Goal: Task Accomplishment & Management: Use online tool/utility

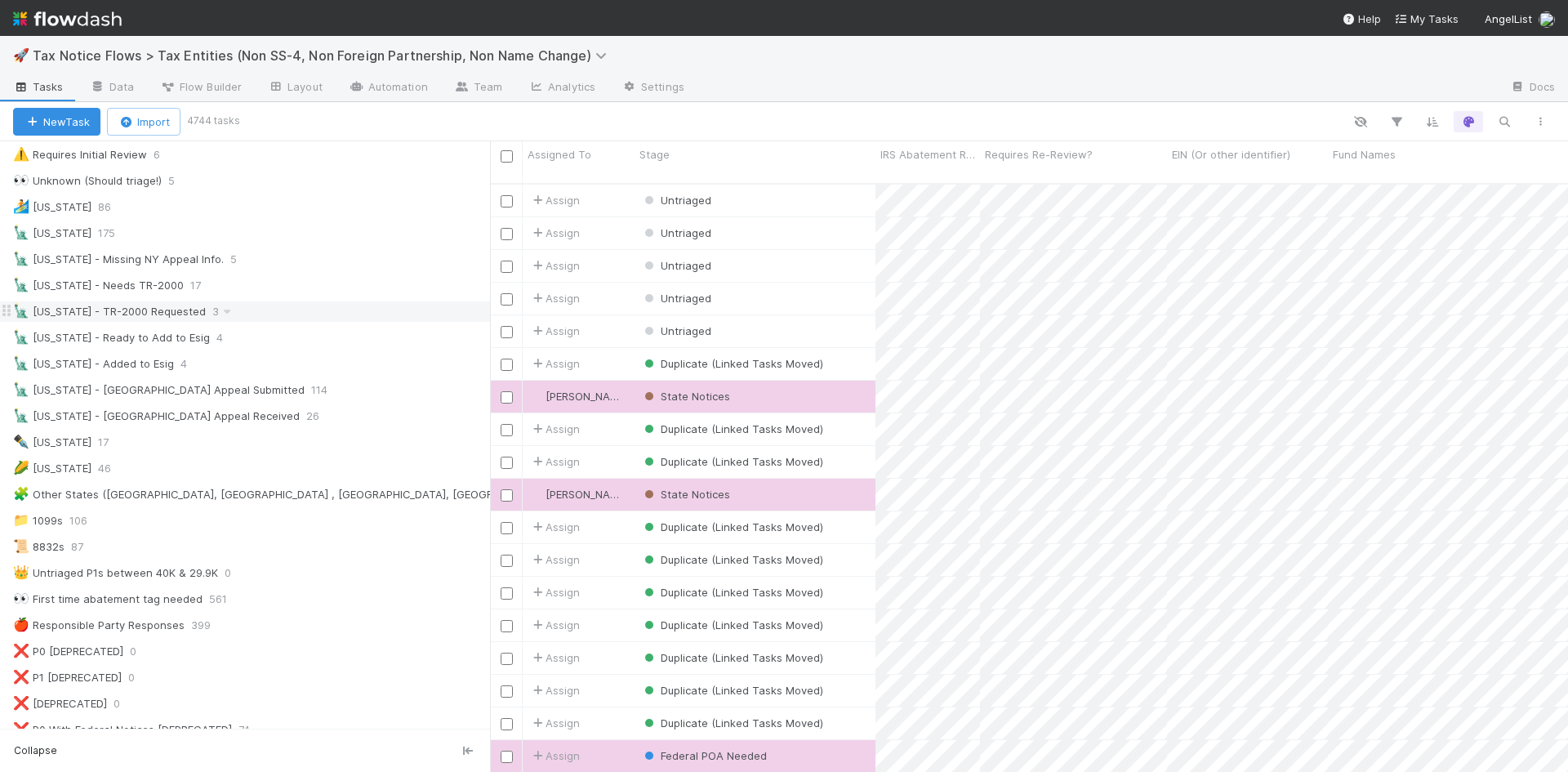
scroll to position [490, 0]
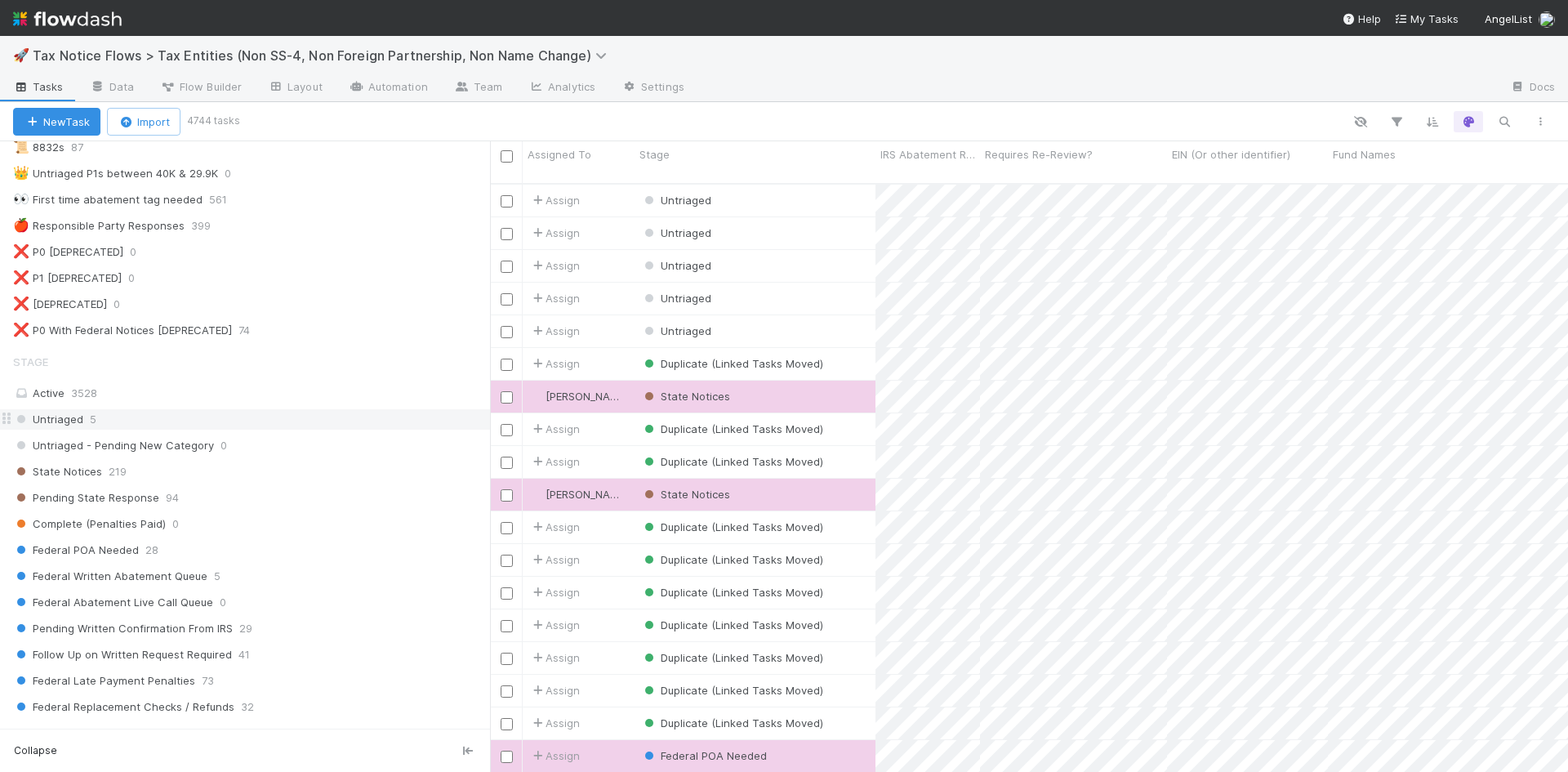
click at [69, 417] on span "Untriaged" at bounding box center [48, 420] width 70 height 20
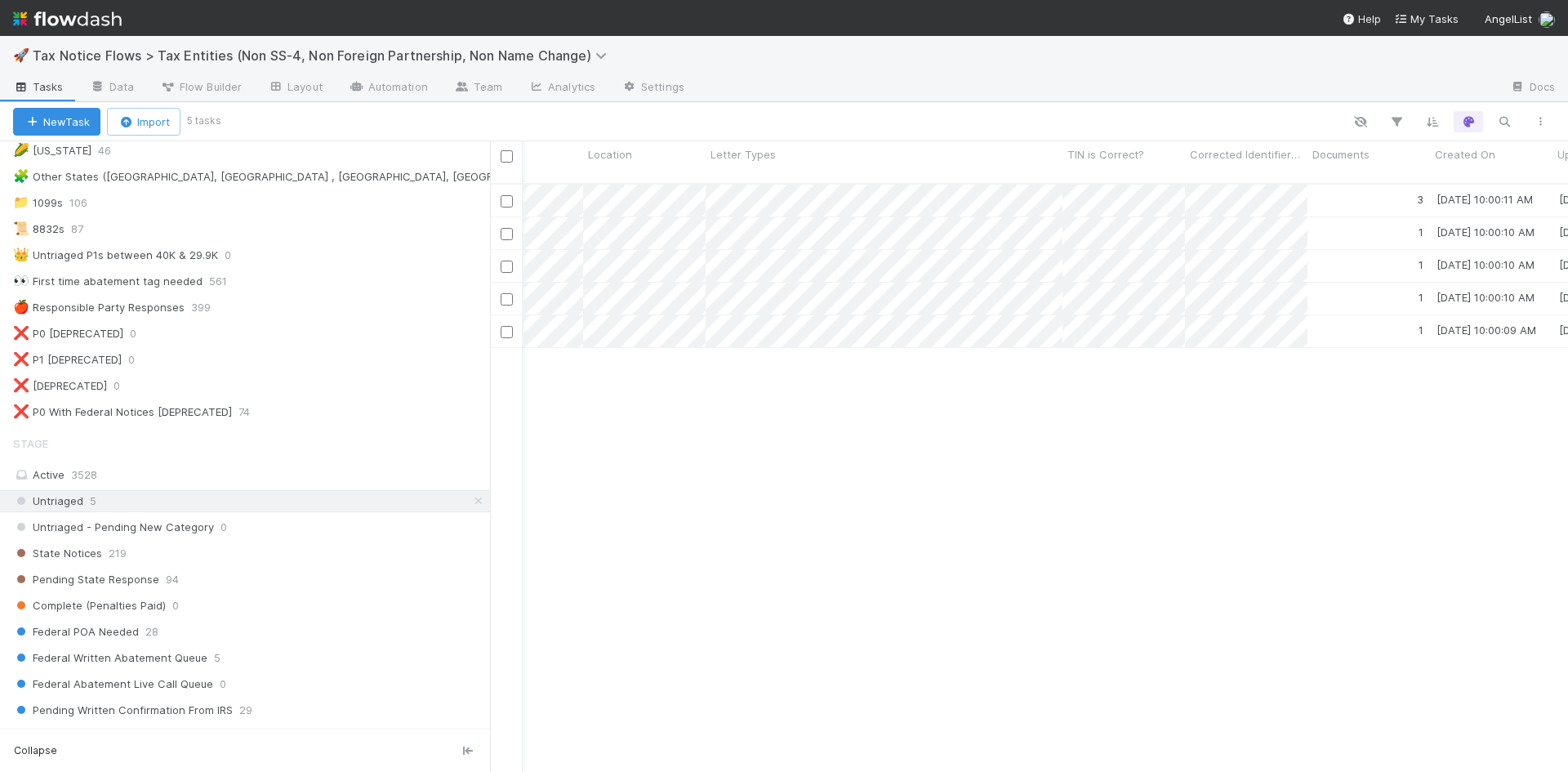
scroll to position [0, 2213]
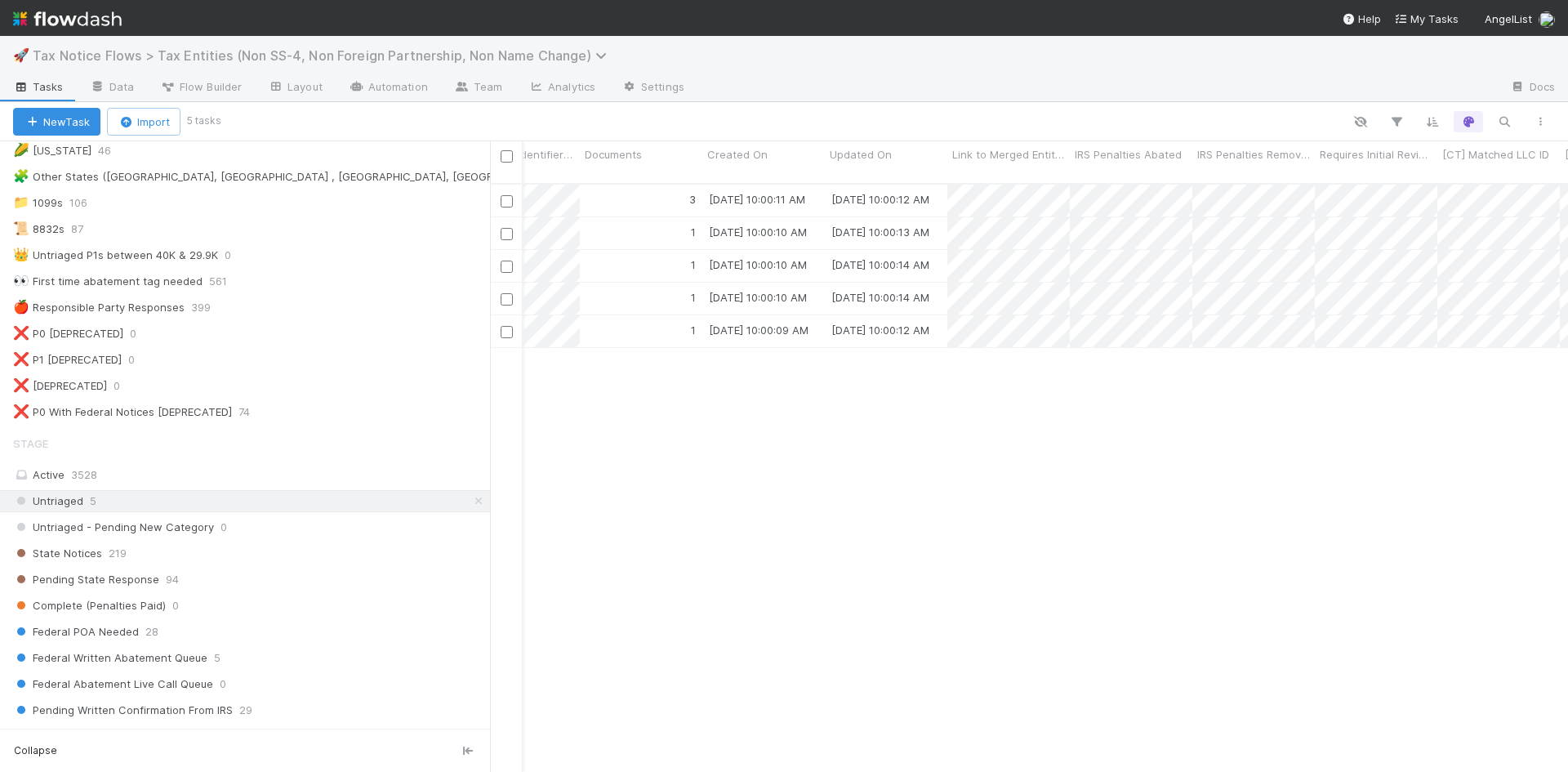
click at [444, 55] on span "Tax Notice Flows > Tax Entities (Non SS-4, Non Foreign Partnership, Non Name Ch…" at bounding box center [323, 55] width 582 height 17
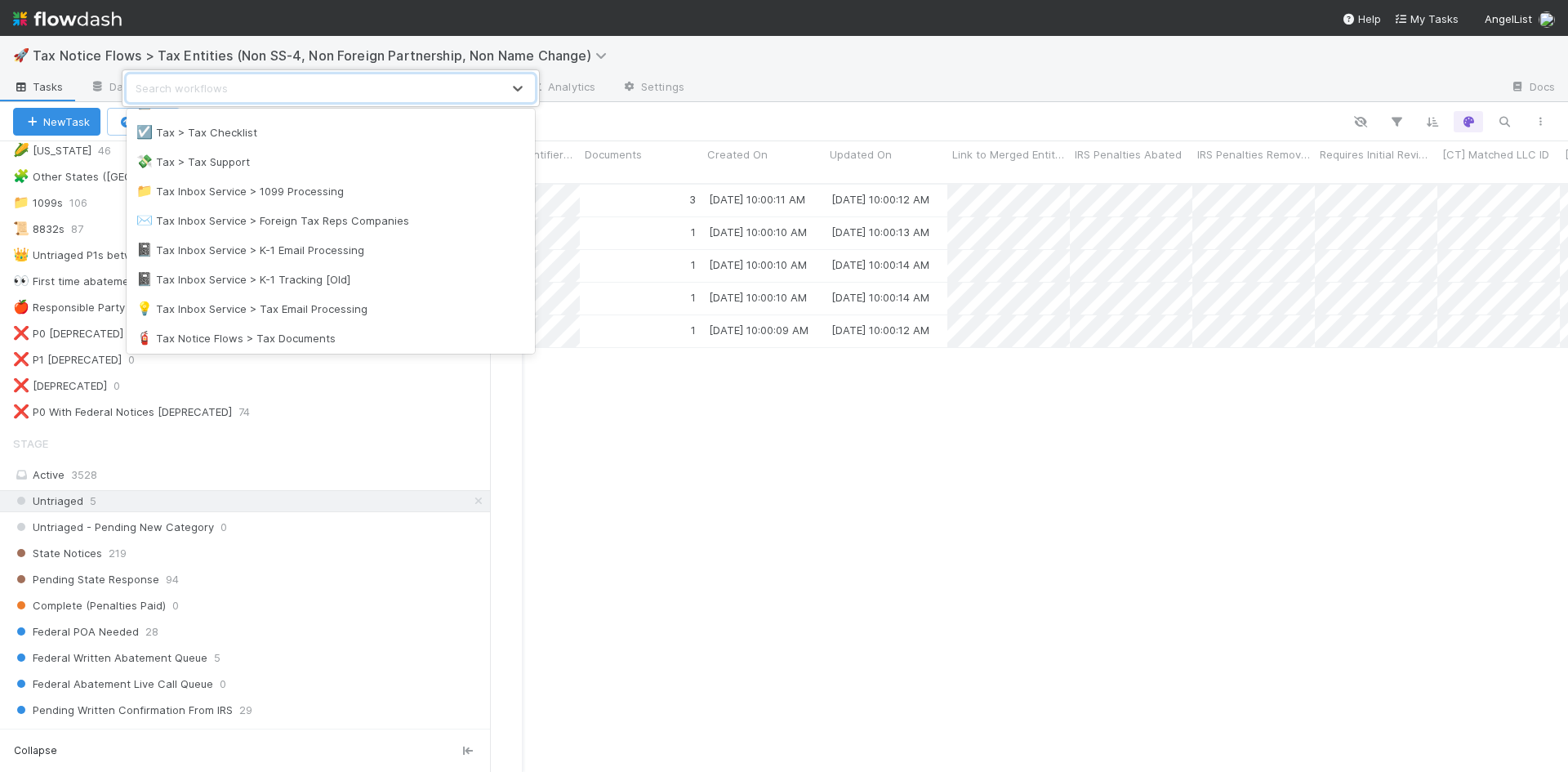
scroll to position [980, 0]
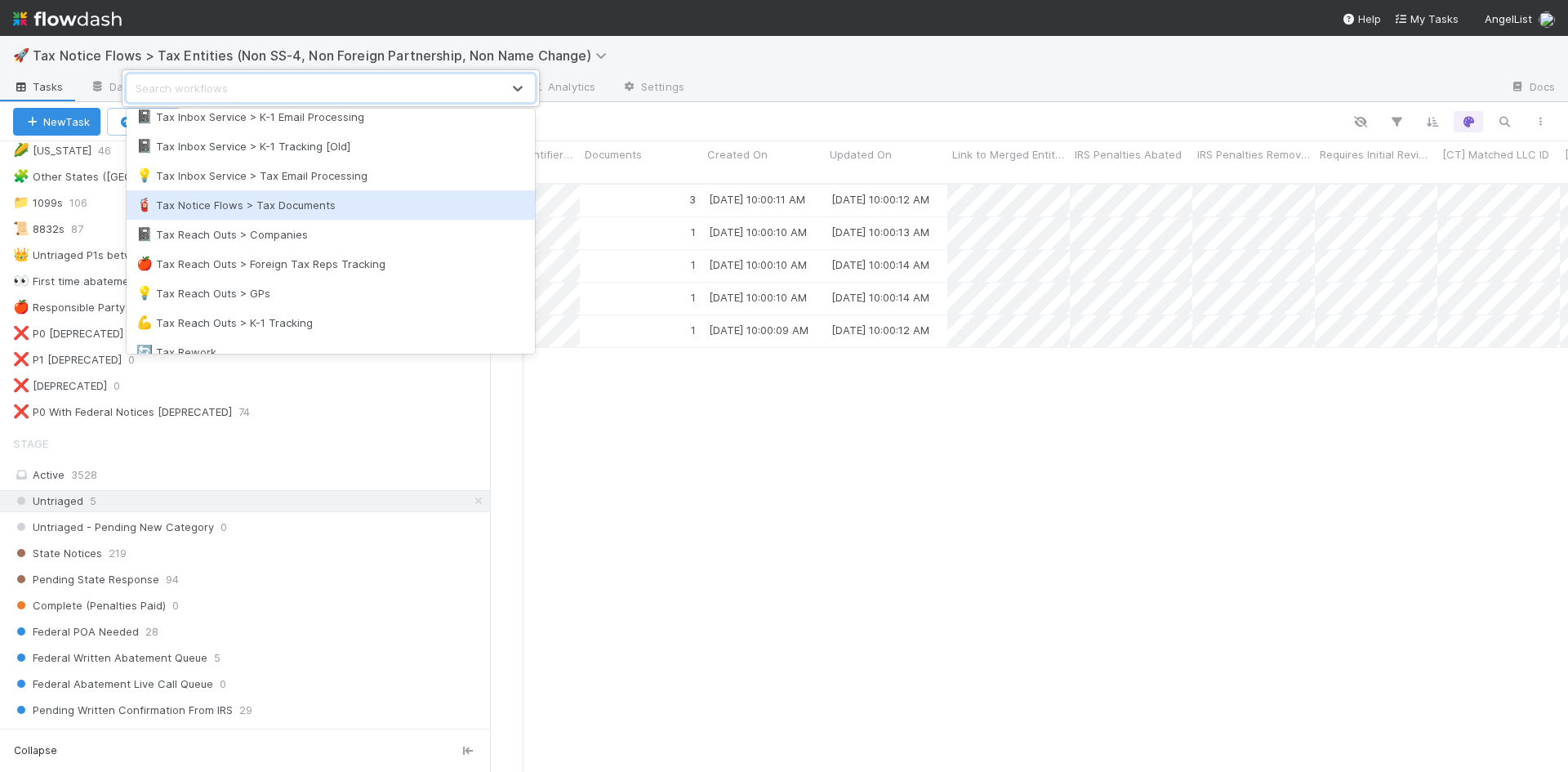
click at [274, 208] on div "🧯 Tax Notice Flows > Tax Documents" at bounding box center [330, 205] width 388 height 17
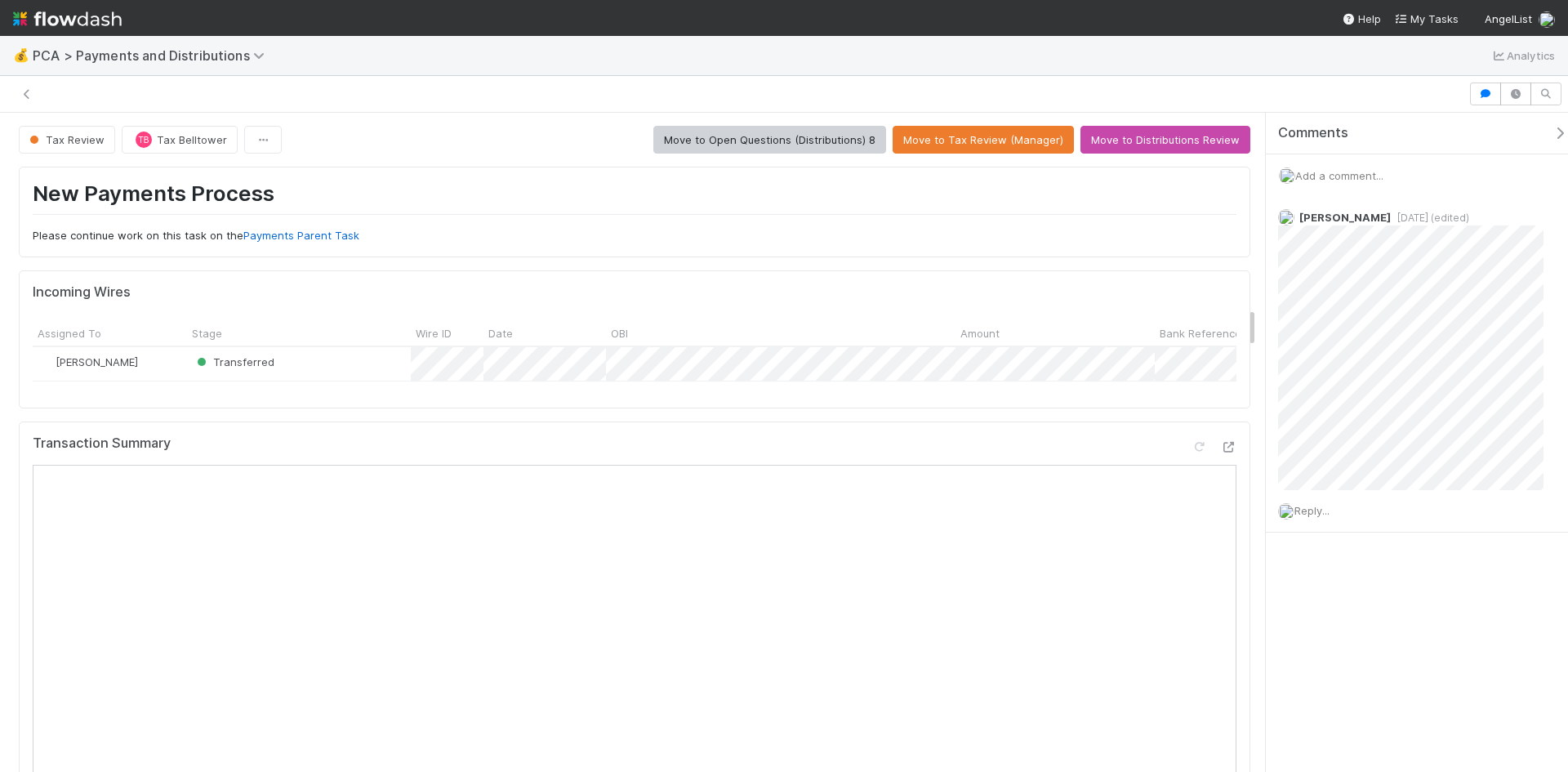
scroll to position [3103, 0]
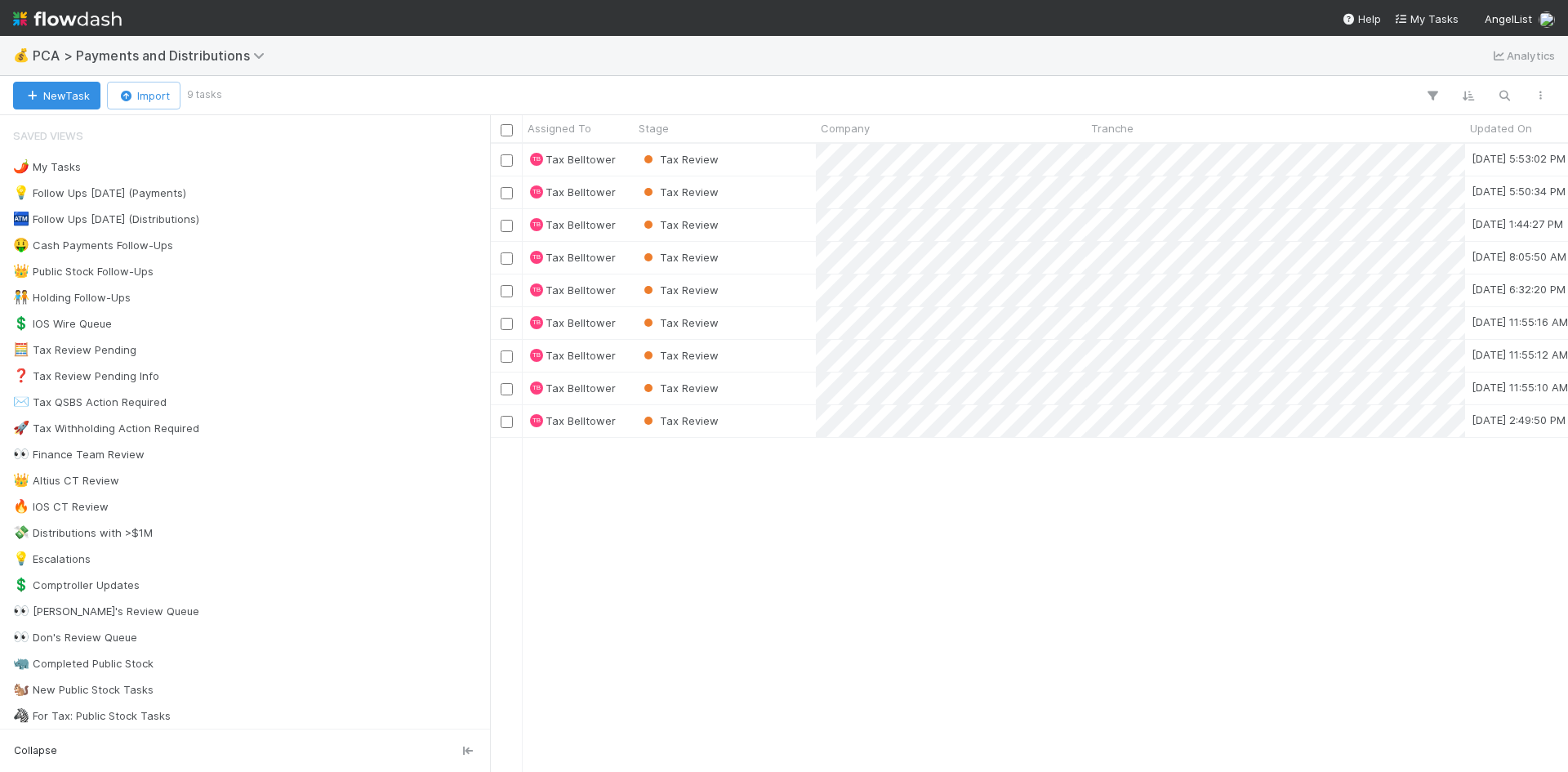
scroll to position [616, 1065]
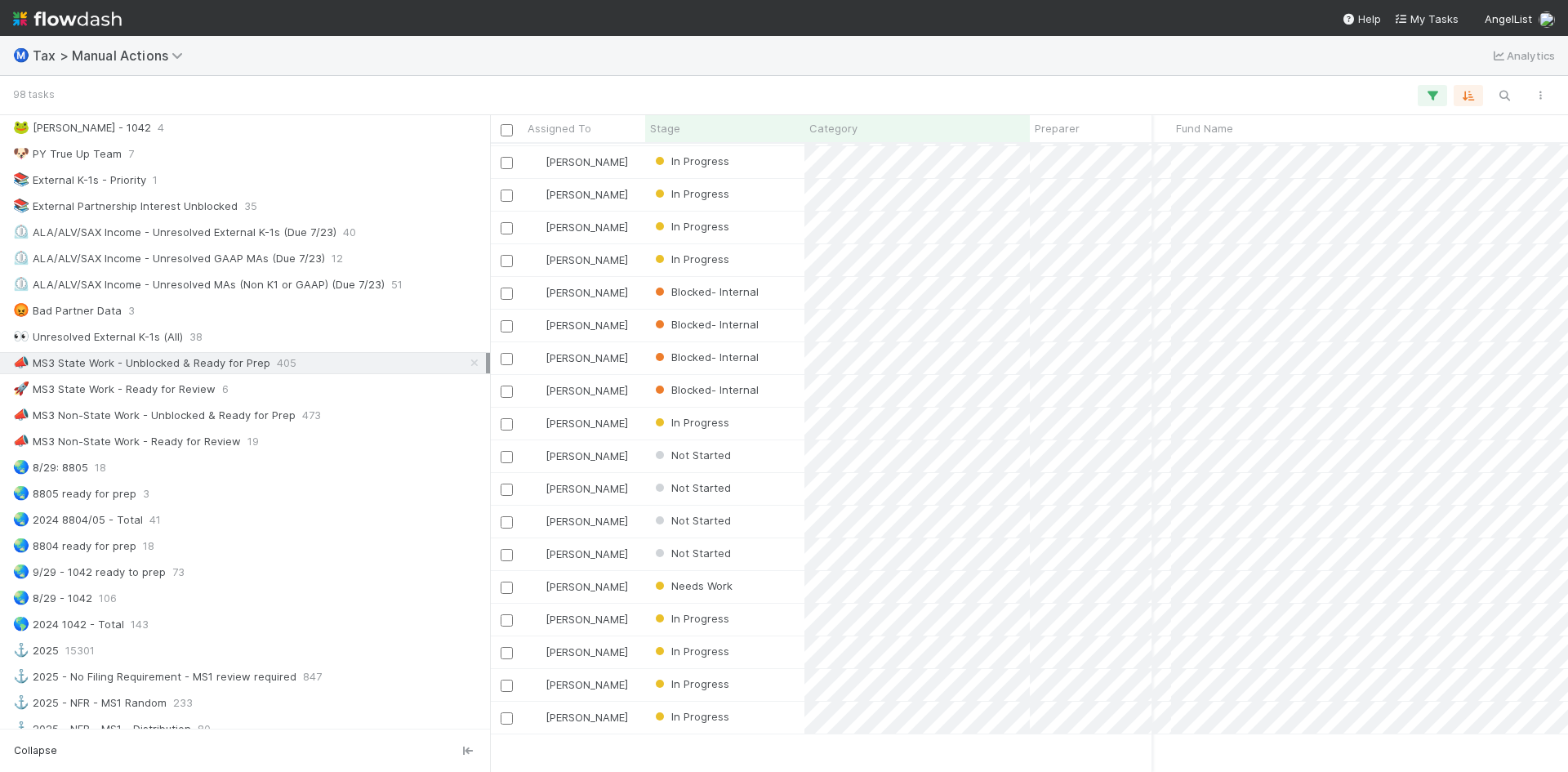
scroll to position [0, 290]
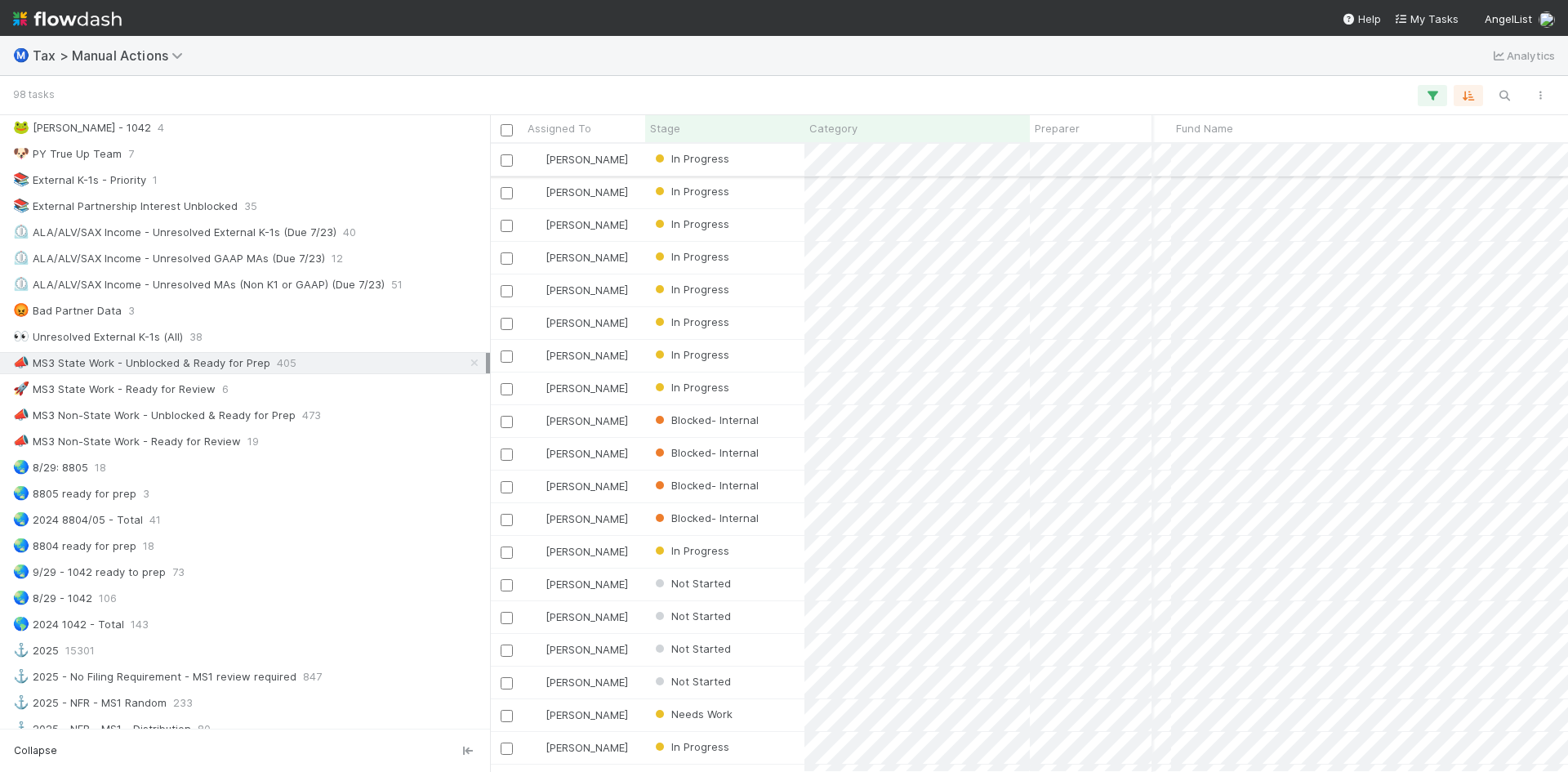
click at [767, 158] on div "In Progress" at bounding box center [724, 160] width 160 height 32
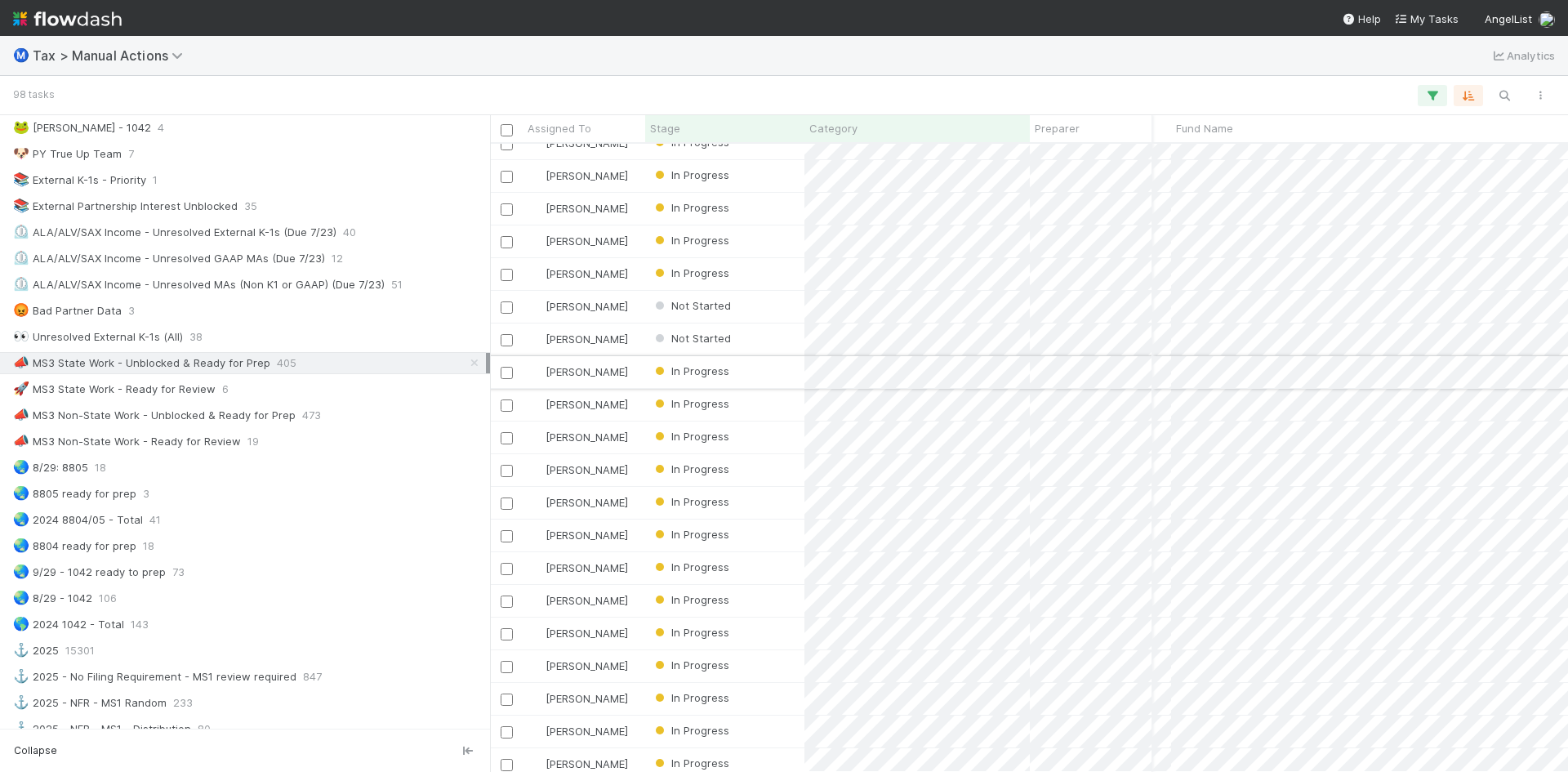
click at [737, 367] on div "In Progress" at bounding box center [724, 372] width 160 height 32
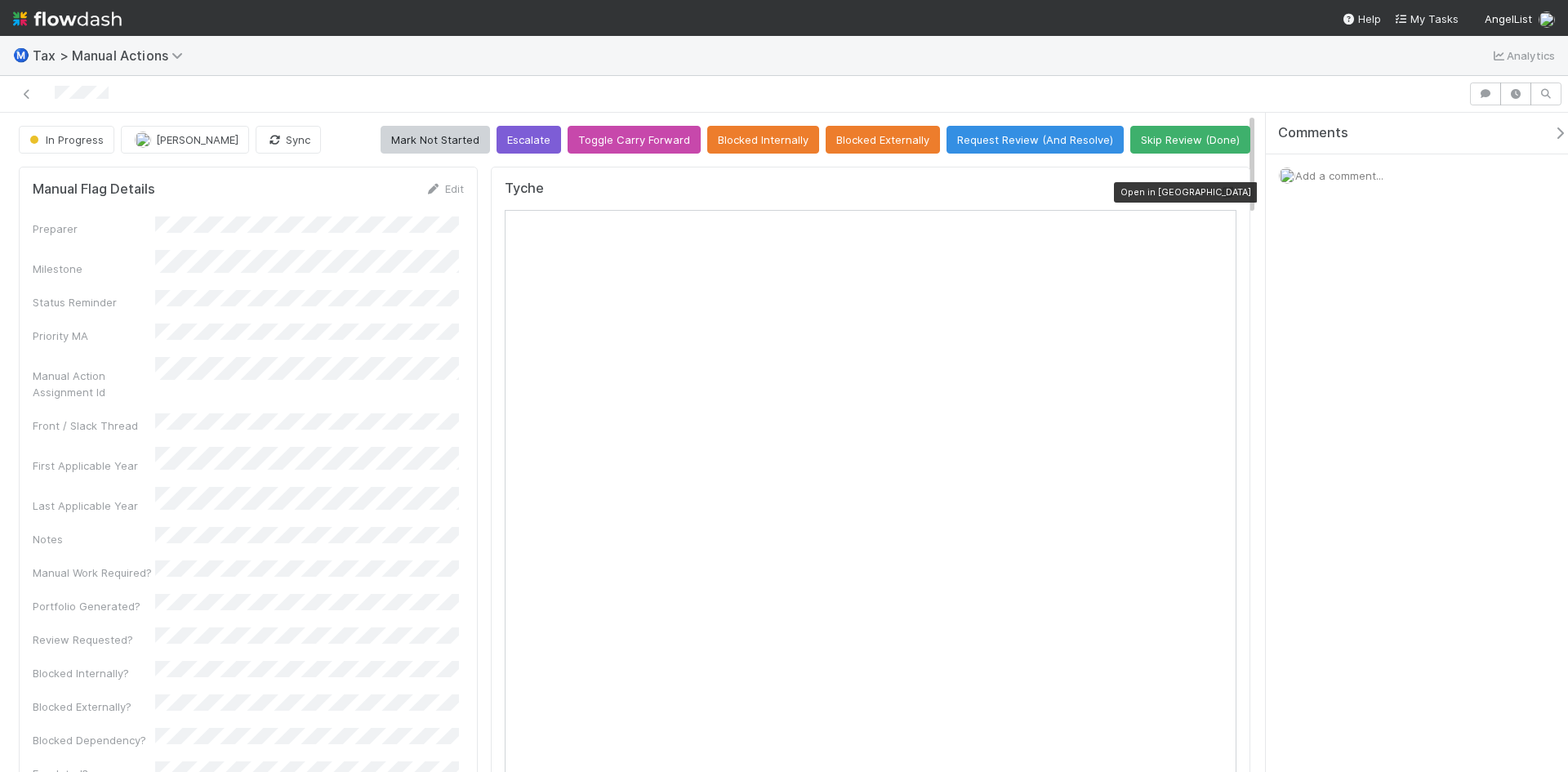
click at [1220, 189] on icon at bounding box center [1229, 193] width 17 height 11
